Goal: Find contact information: Find contact information

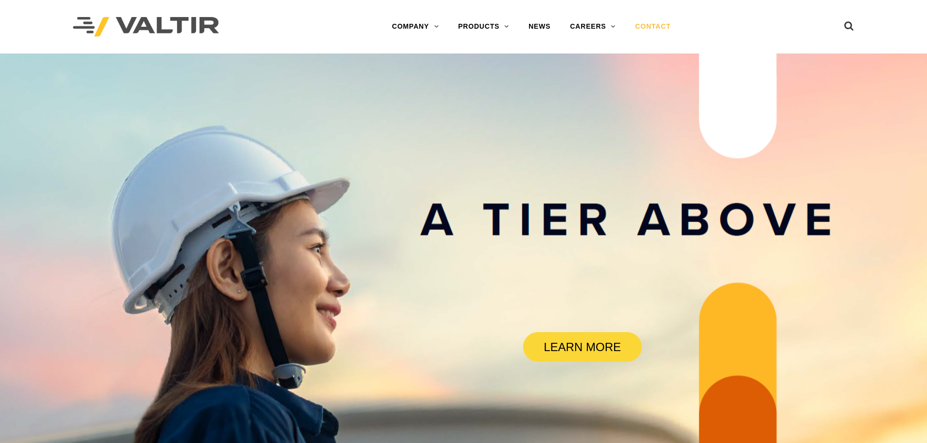
click at [659, 23] on link "CONTACT" at bounding box center [653, 26] width 55 height 19
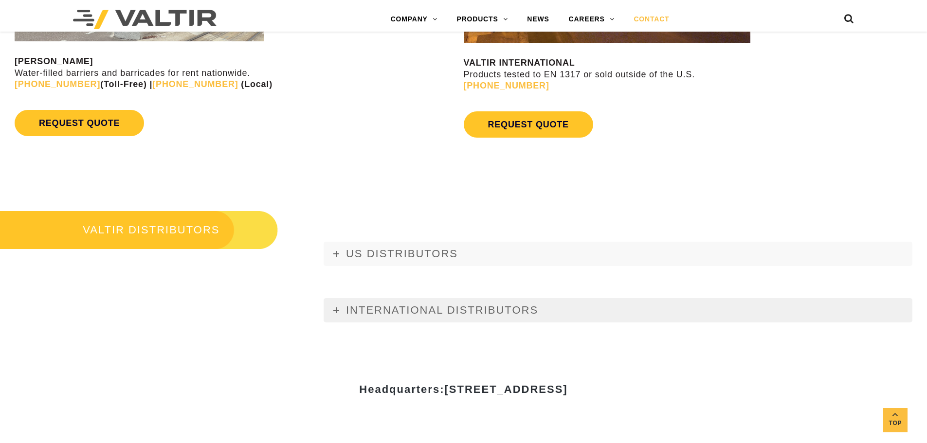
scroll to position [1071, 0]
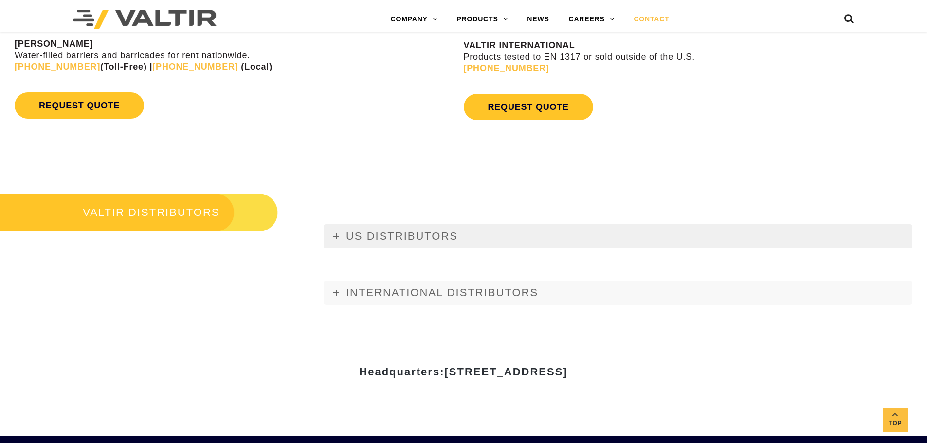
click at [339, 235] on link "US DISTRIBUTORS" at bounding box center [618, 236] width 589 height 24
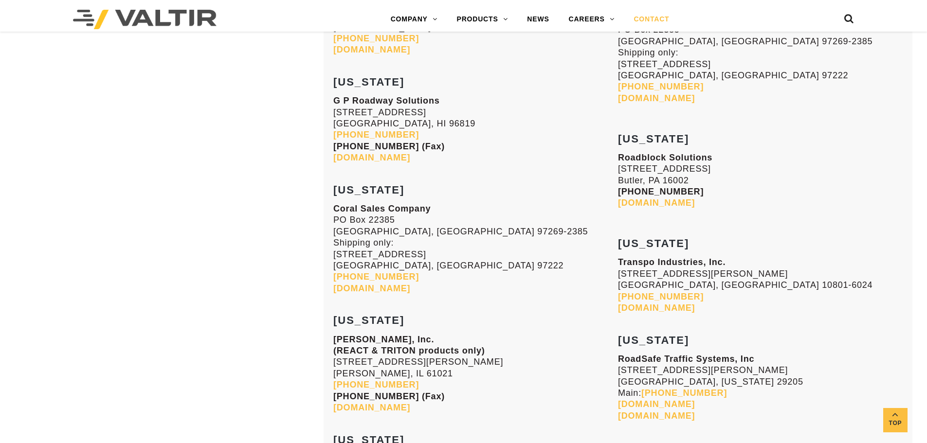
scroll to position [2288, 0]
